Goal: Task Accomplishment & Management: Manage account settings

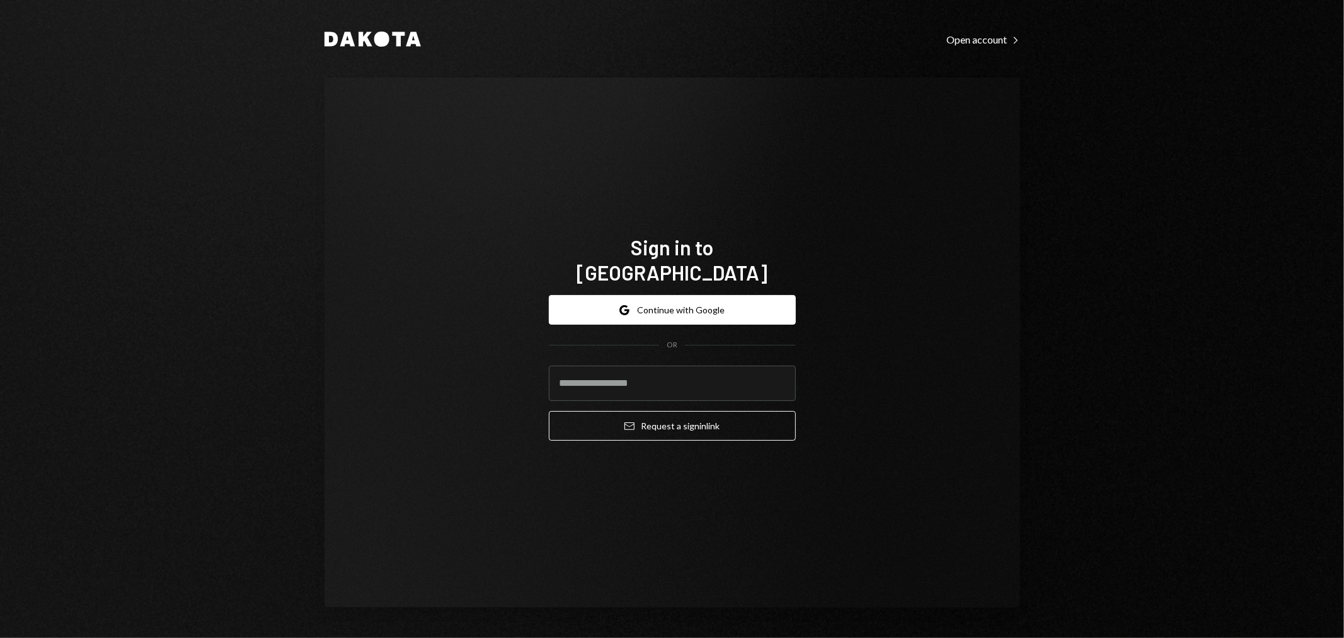
click at [0, 637] on com-1password-button at bounding box center [0, 638] width 0 height 0
click at [584, 376] on input "**********" at bounding box center [672, 383] width 247 height 35
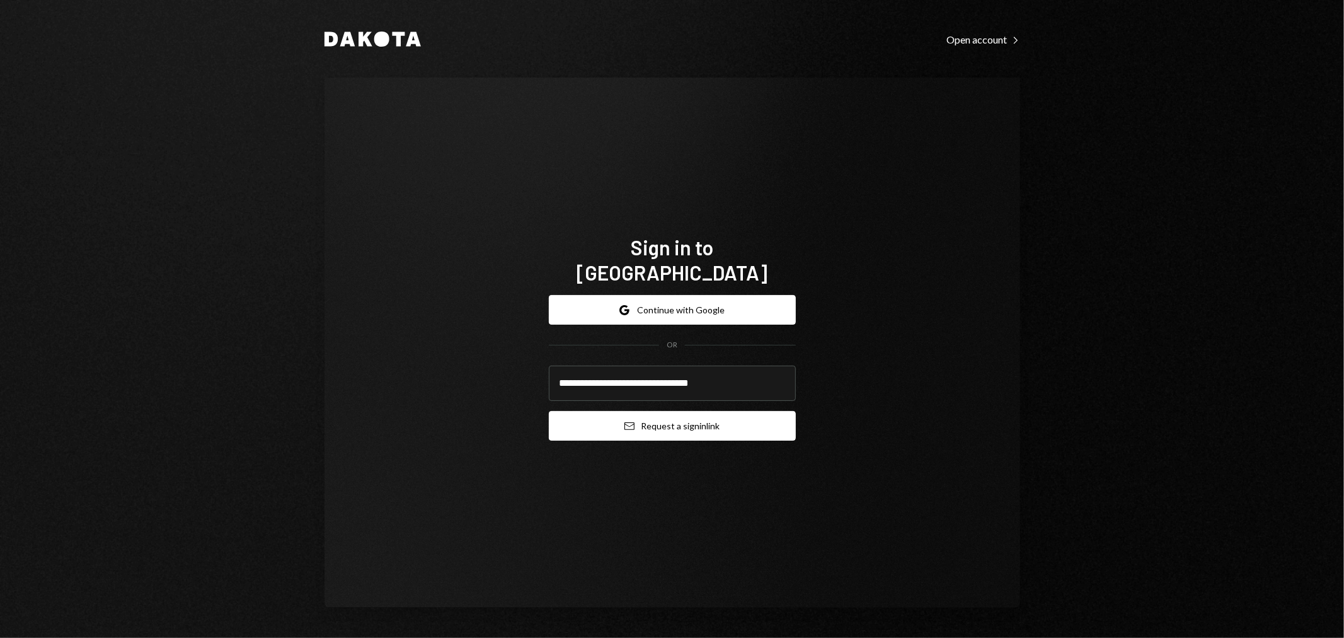
type input "**********"
click at [773, 411] on button "Email Request a sign in link" at bounding box center [672, 426] width 247 height 30
